Goal: Task Accomplishment & Management: Use online tool/utility

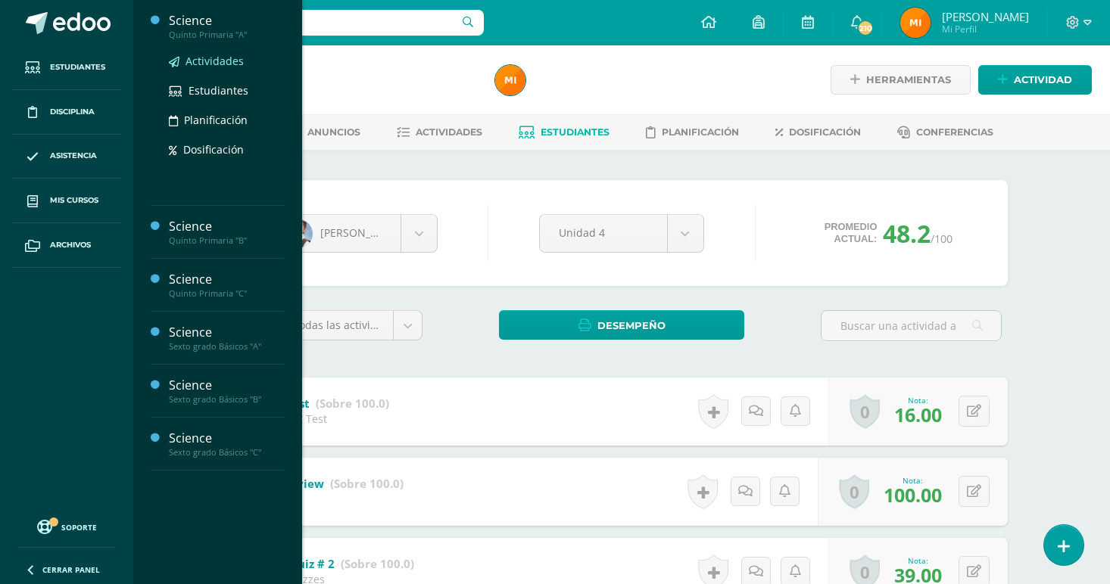
click at [229, 67] on span "Actividades" at bounding box center [214, 61] width 58 height 14
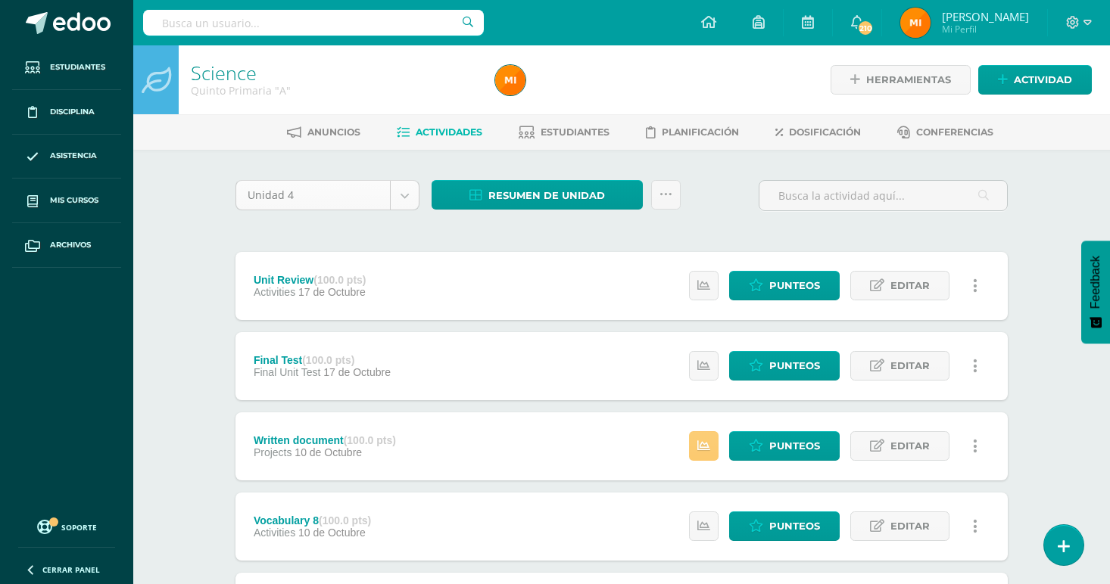
click at [404, 196] on body "Estudiantes Disciplina Asistencia Mis cursos Archivos Soporte Ayuda Reportar un…" at bounding box center [555, 569] width 1110 height 1138
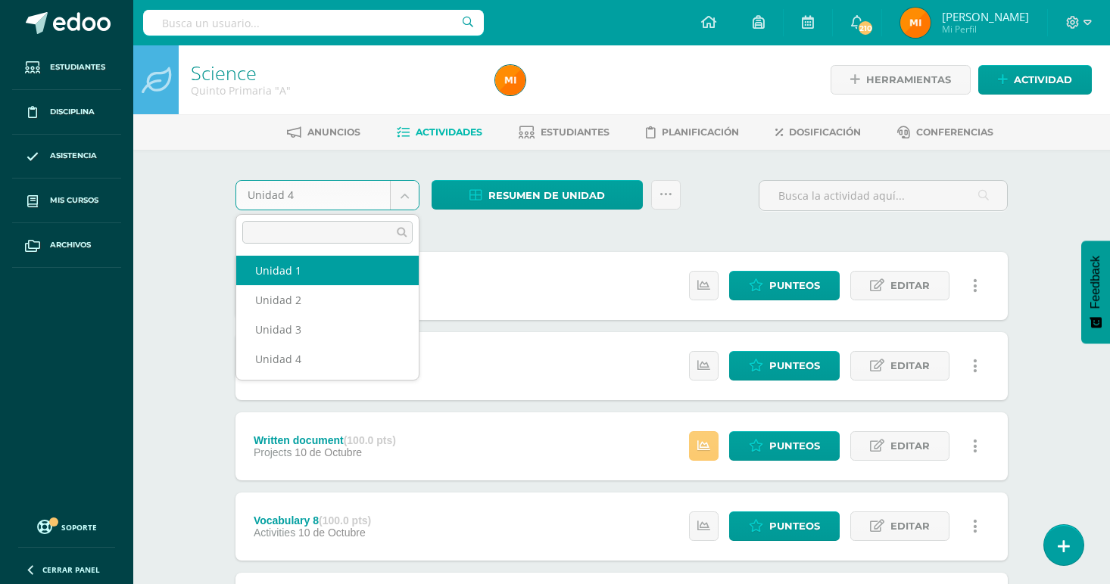
select select "Unidad 1"
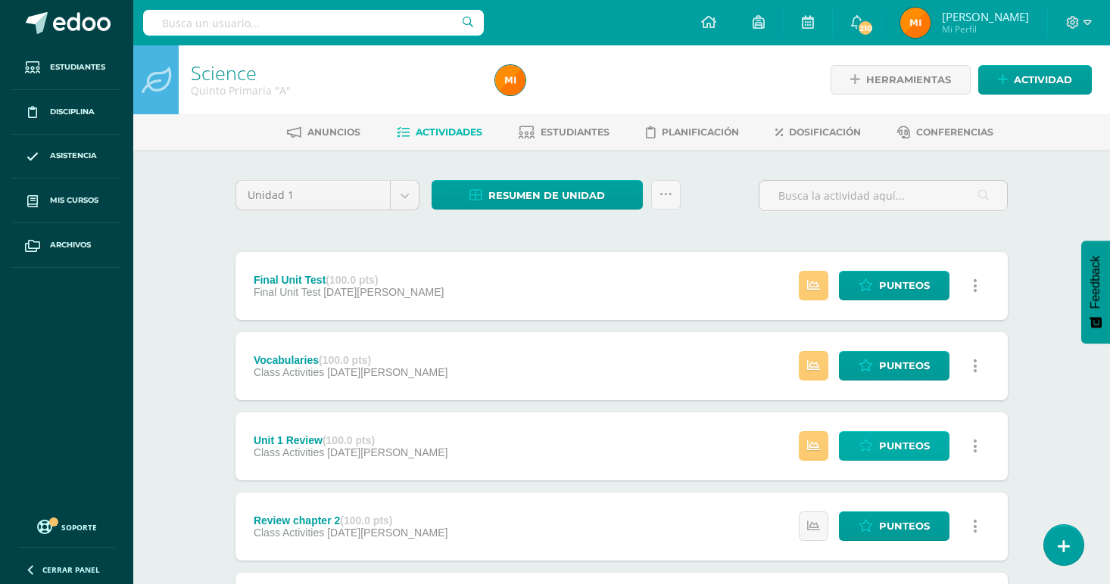
click at [895, 446] on span "Punteos" at bounding box center [904, 446] width 51 height 28
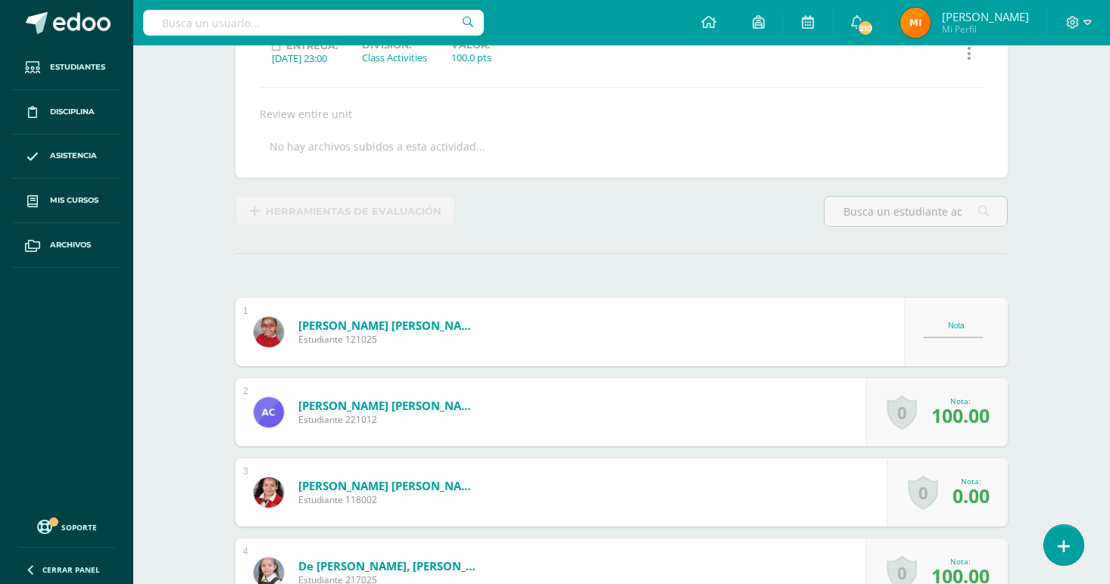
scroll to position [228, 0]
click at [947, 328] on div "Nota" at bounding box center [956, 325] width 67 height 8
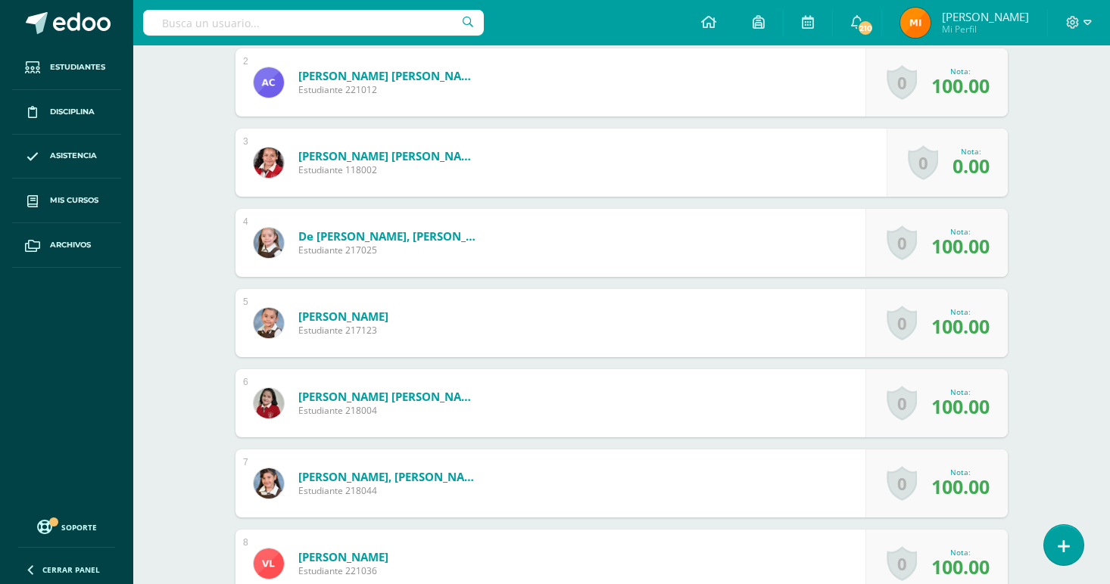
scroll to position [0, 0]
